Goal: Task Accomplishment & Management: Manage account settings

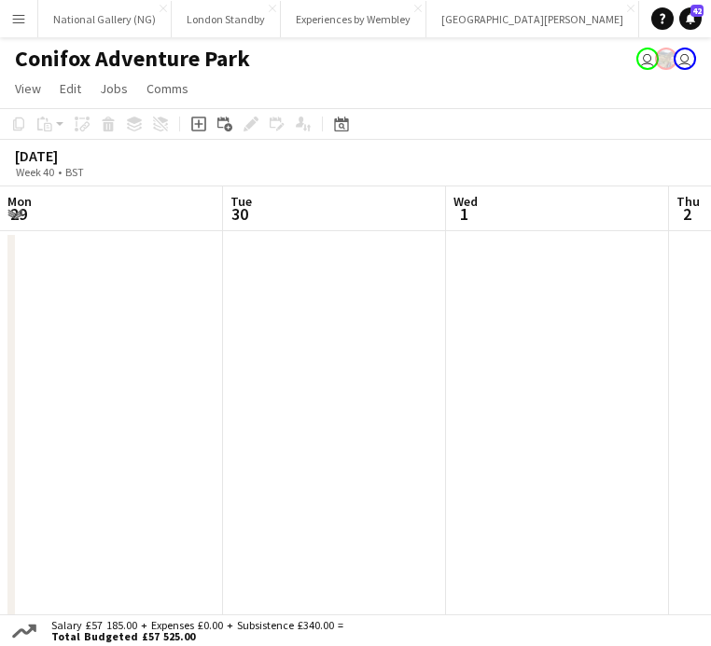
scroll to position [0, 686]
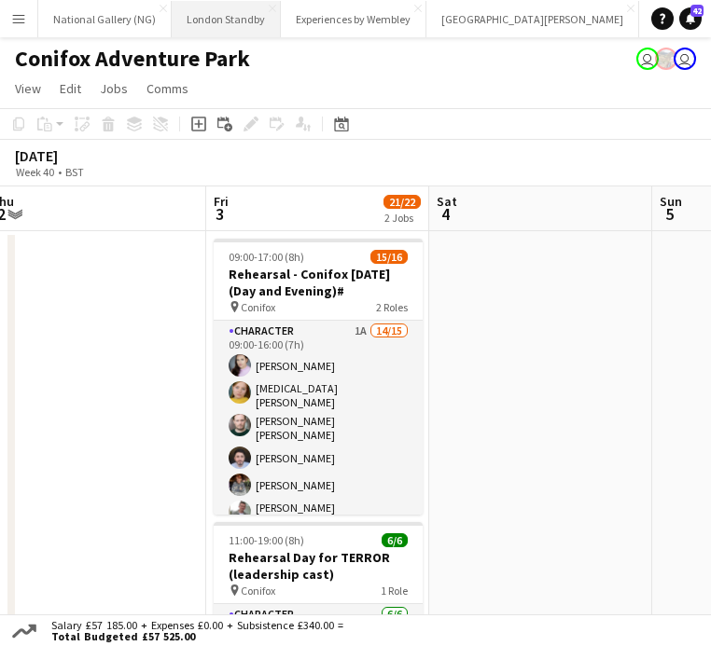
click at [219, 13] on button "London Standby Close" at bounding box center [226, 19] width 109 height 36
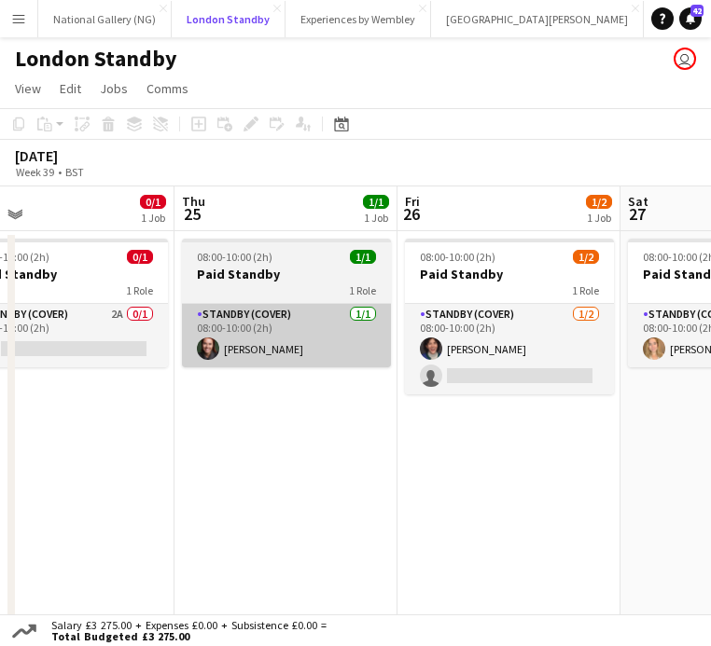
scroll to position [0, 706]
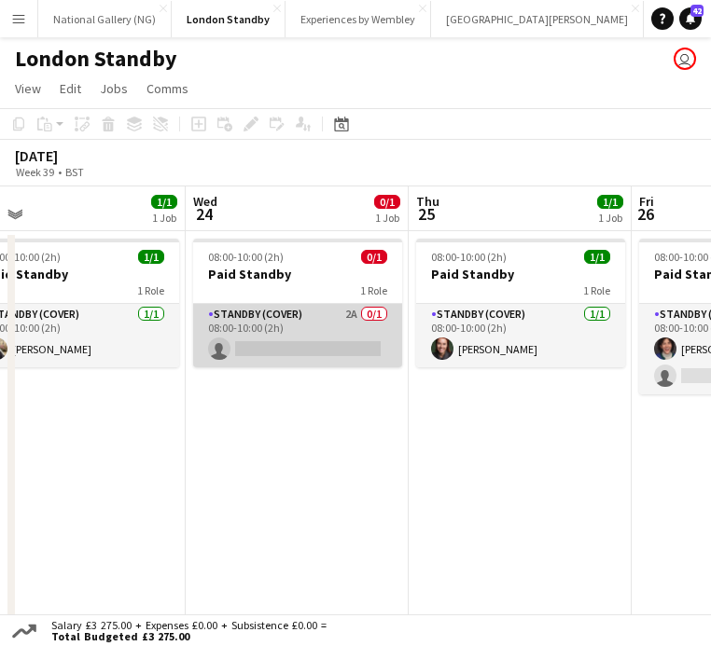
click at [333, 335] on app-card-role "Standby (cover) 2A 0/1 08:00-10:00 (2h) single-neutral-actions" at bounding box center [297, 335] width 209 height 63
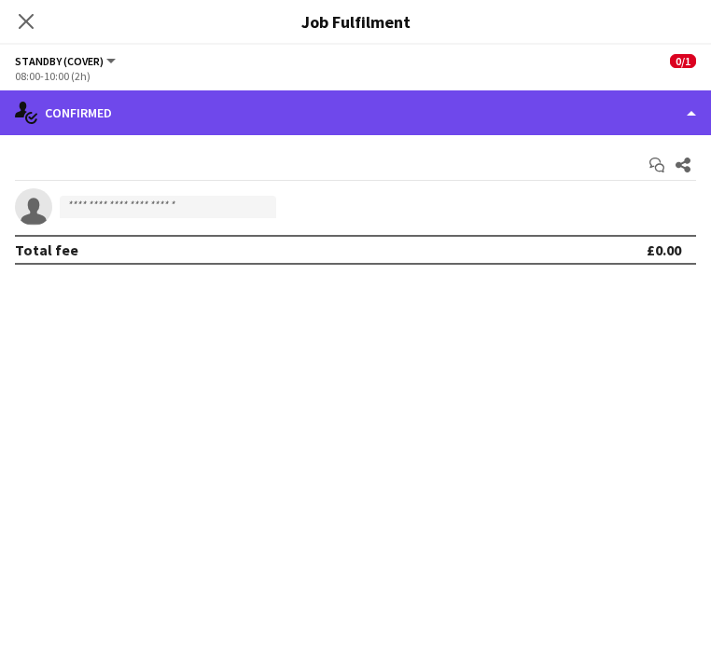
click at [632, 113] on div "single-neutral-actions-check-2 Confirmed" at bounding box center [355, 112] width 711 height 45
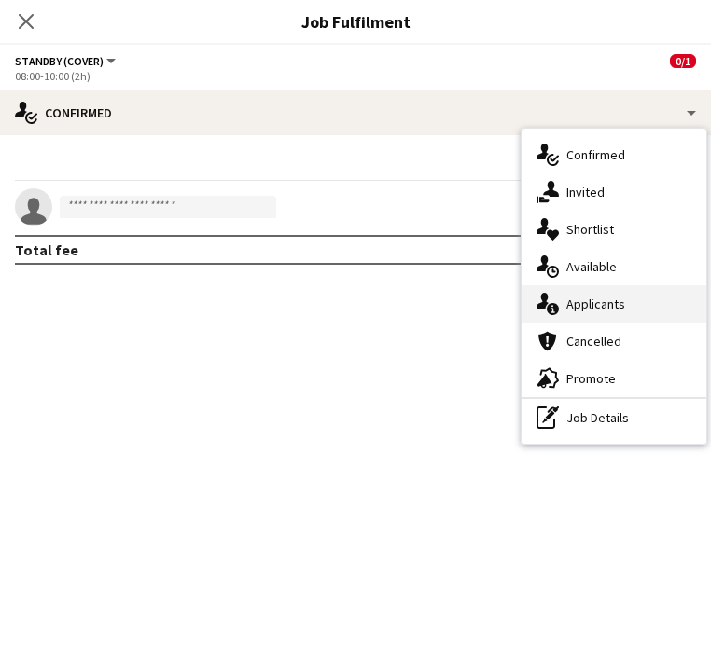
click at [654, 295] on div "single-neutral-actions-information Applicants" at bounding box center [613, 303] width 185 height 37
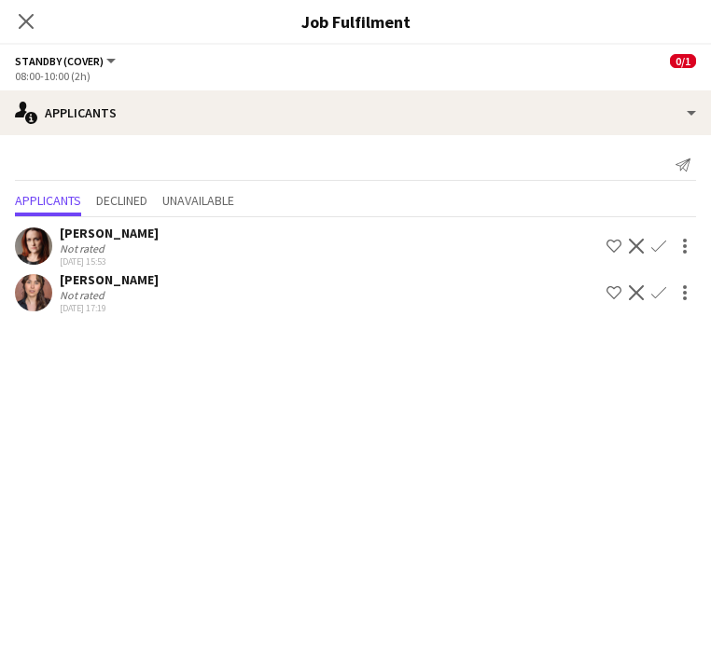
click at [659, 247] on app-icon "Confirm" at bounding box center [658, 246] width 15 height 15
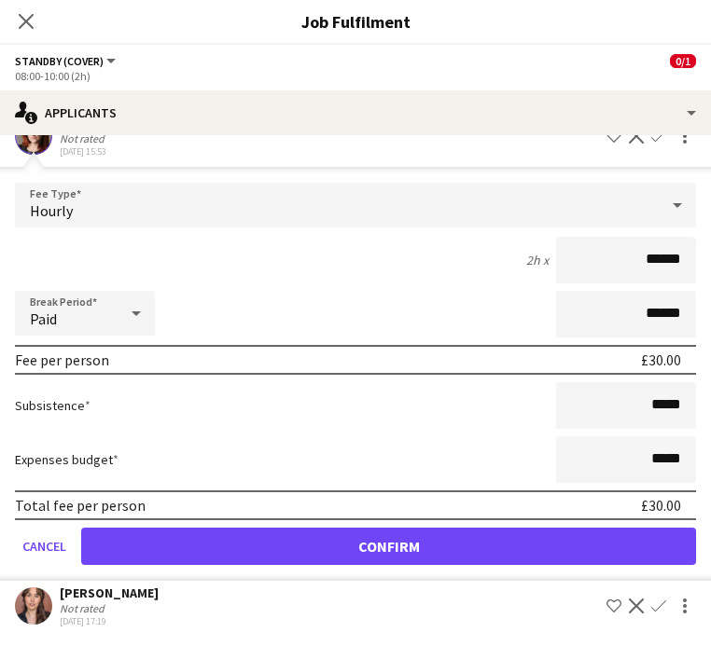
scroll to position [2, 0]
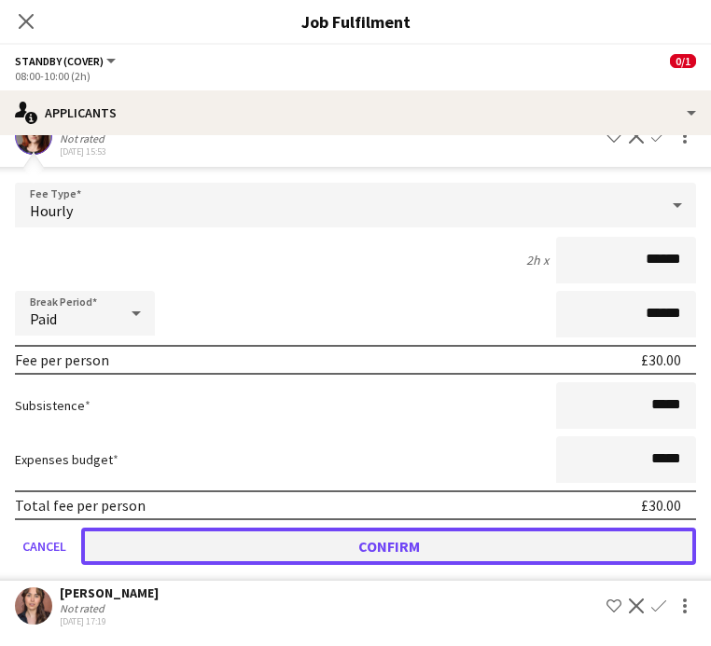
click at [346, 544] on button "Confirm" at bounding box center [388, 546] width 615 height 37
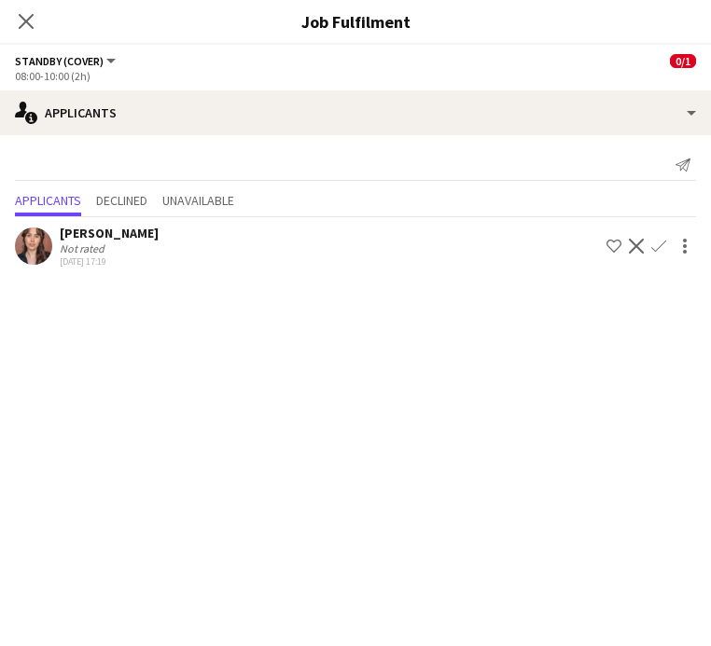
scroll to position [0, 0]
click at [28, 20] on icon at bounding box center [26, 21] width 18 height 18
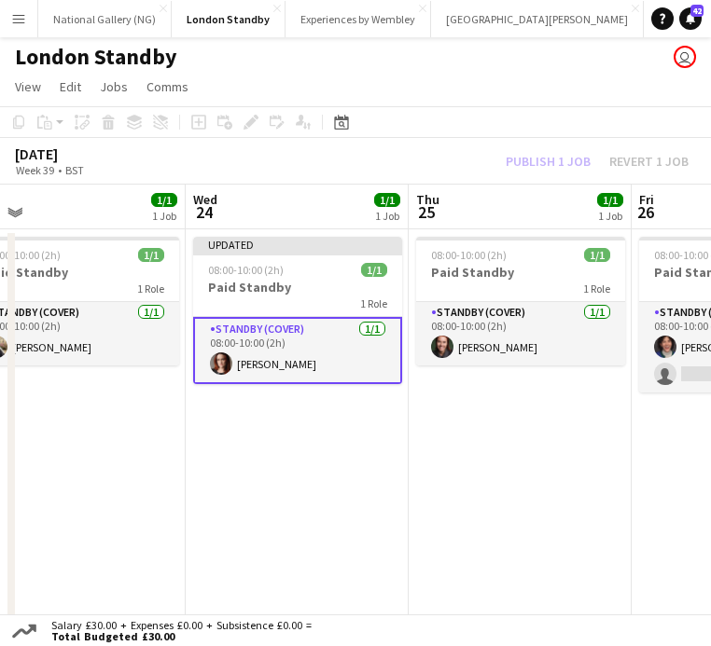
click at [320, 404] on app-date-cell "Updated 08:00-10:00 (2h) 1/1 Paid Standby 1 Role Standby (cover) [DATE] 08:00-1…" at bounding box center [297, 431] width 223 height 404
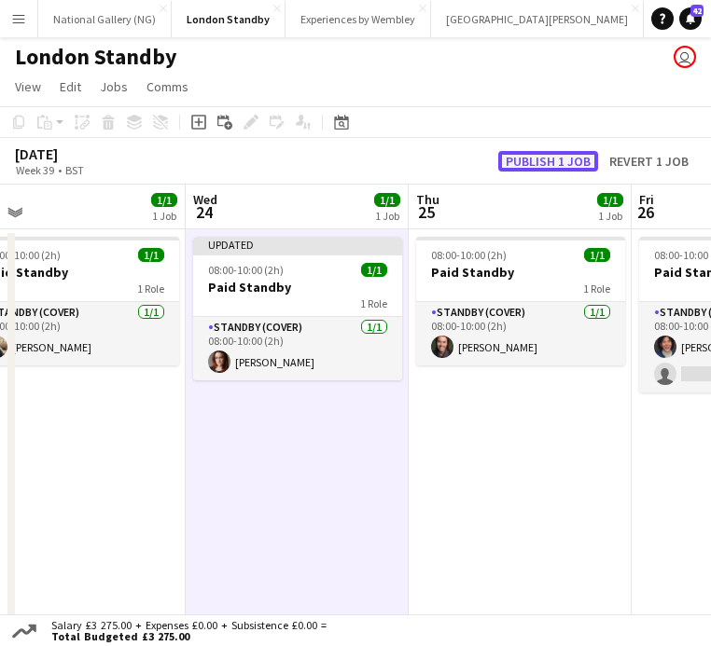
click at [563, 166] on button "Publish 1 job" at bounding box center [548, 161] width 100 height 21
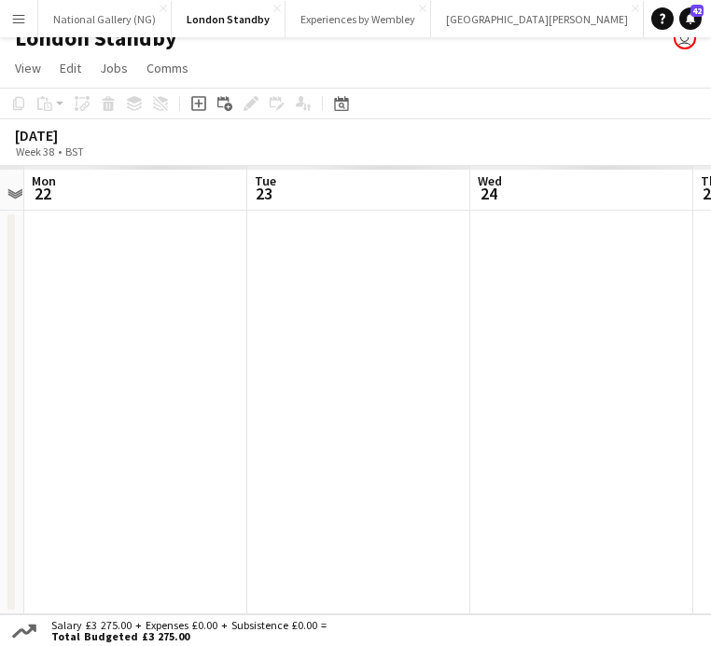
scroll to position [21, 0]
